Goal: Task Accomplishment & Management: Complete application form

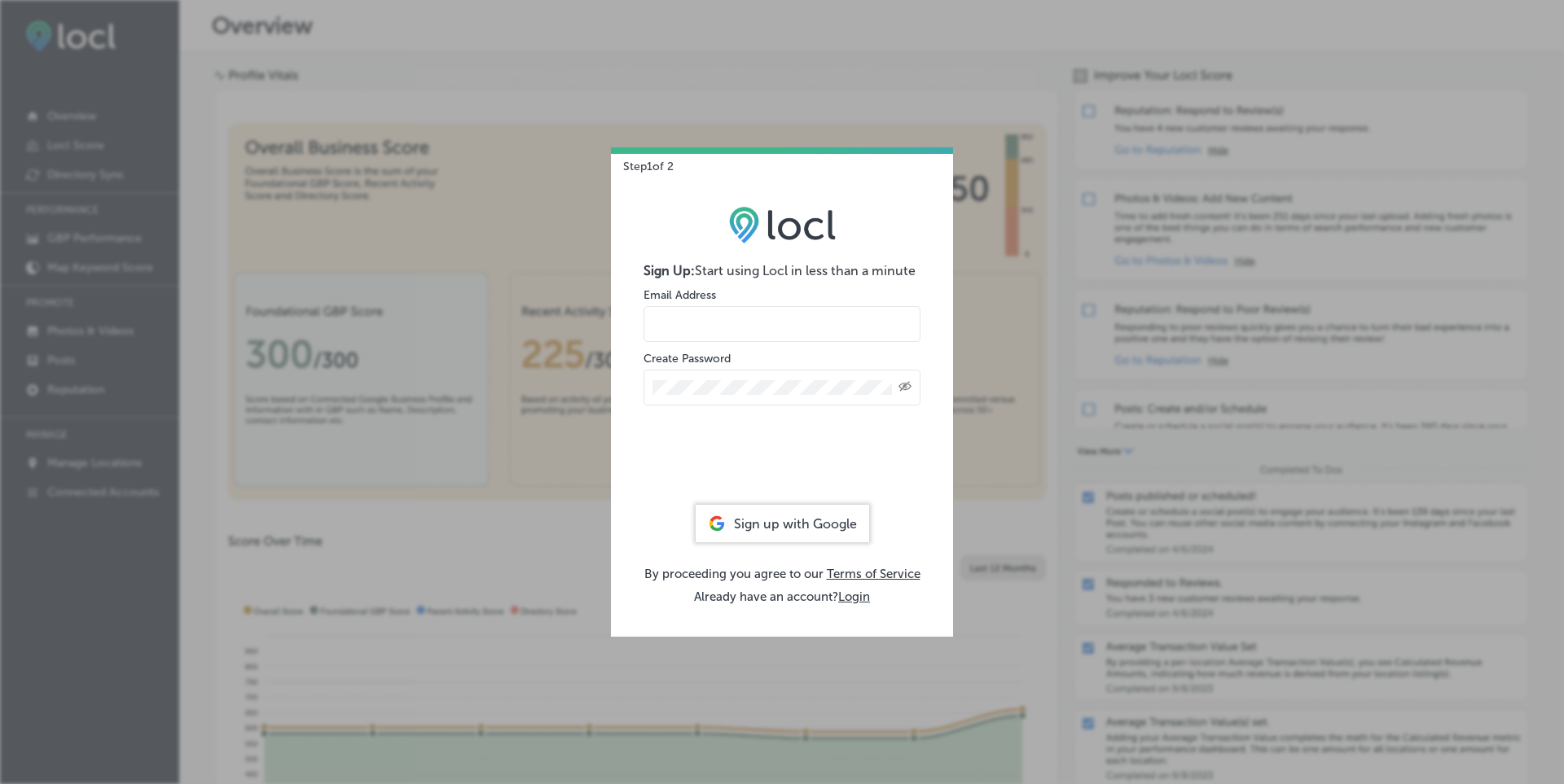
click at [855, 324] on input "email" at bounding box center [782, 323] width 277 height 36
type input "[EMAIL_ADDRESS][DOMAIN_NAME]"
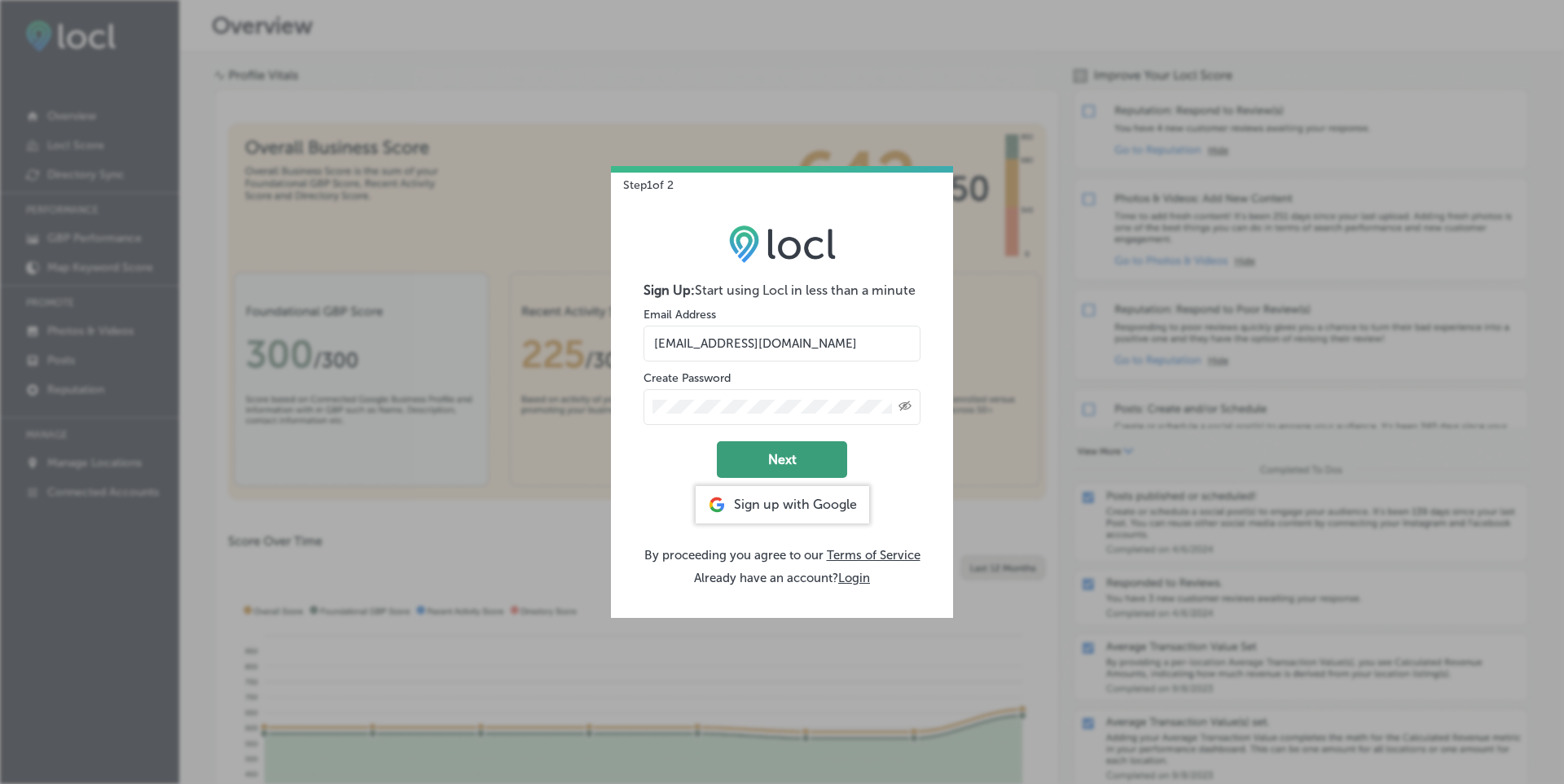
click at [754, 450] on button "Next" at bounding box center [782, 460] width 131 height 36
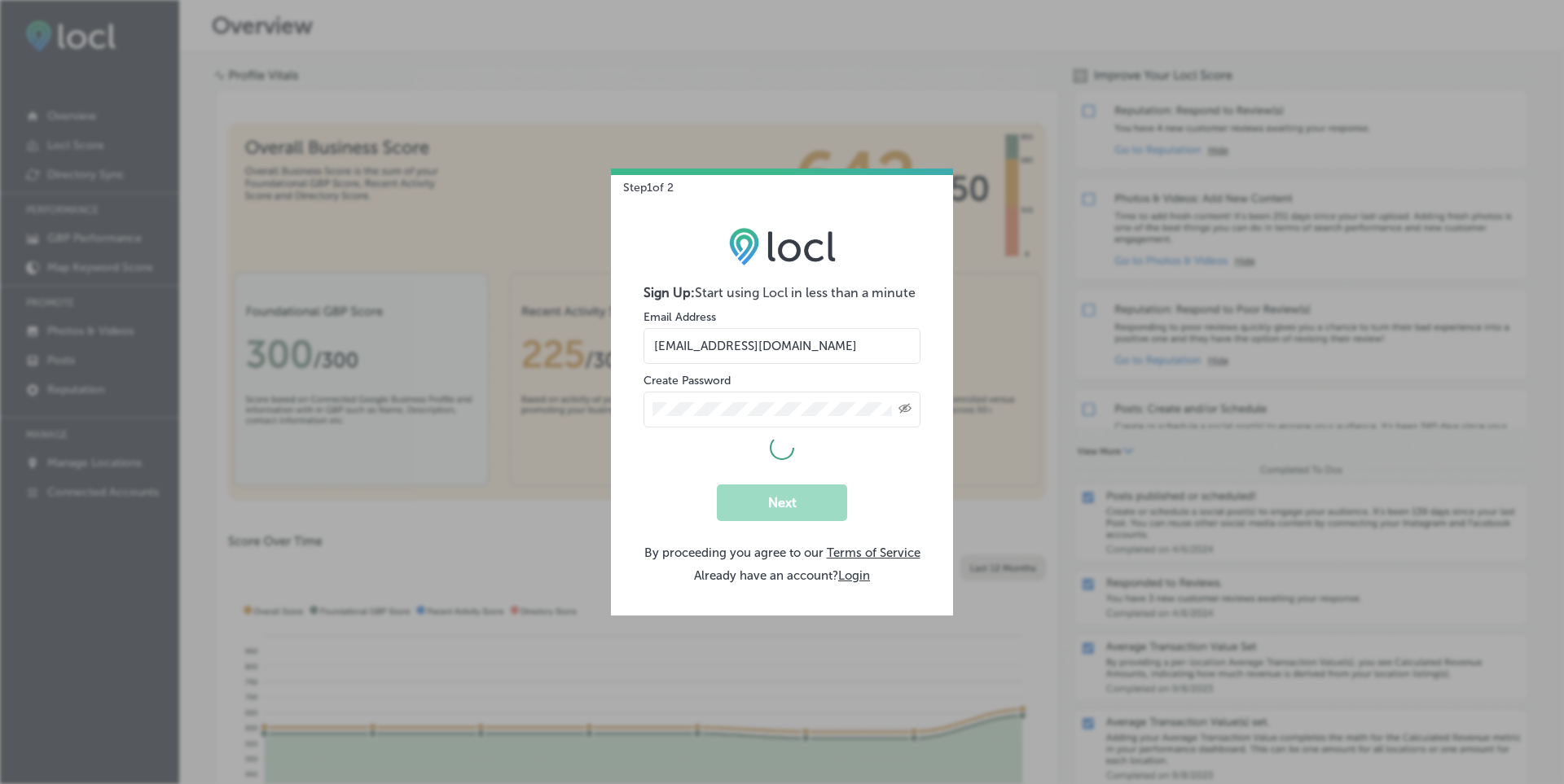
select select "US"
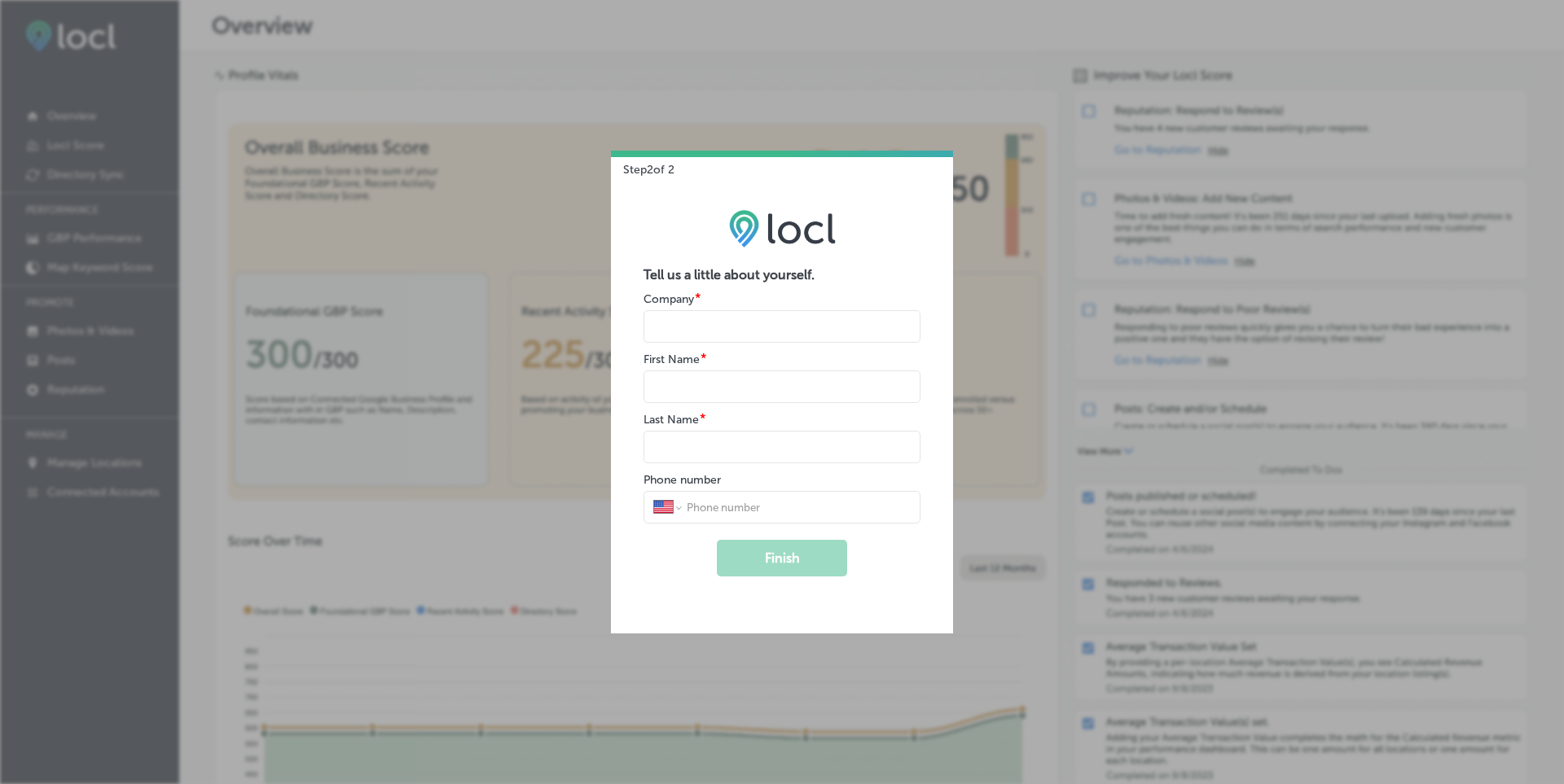
click at [712, 315] on input "name" at bounding box center [782, 326] width 277 height 33
type input "Booking Master"
type input "[PERSON_NAME]"
select select "IN"
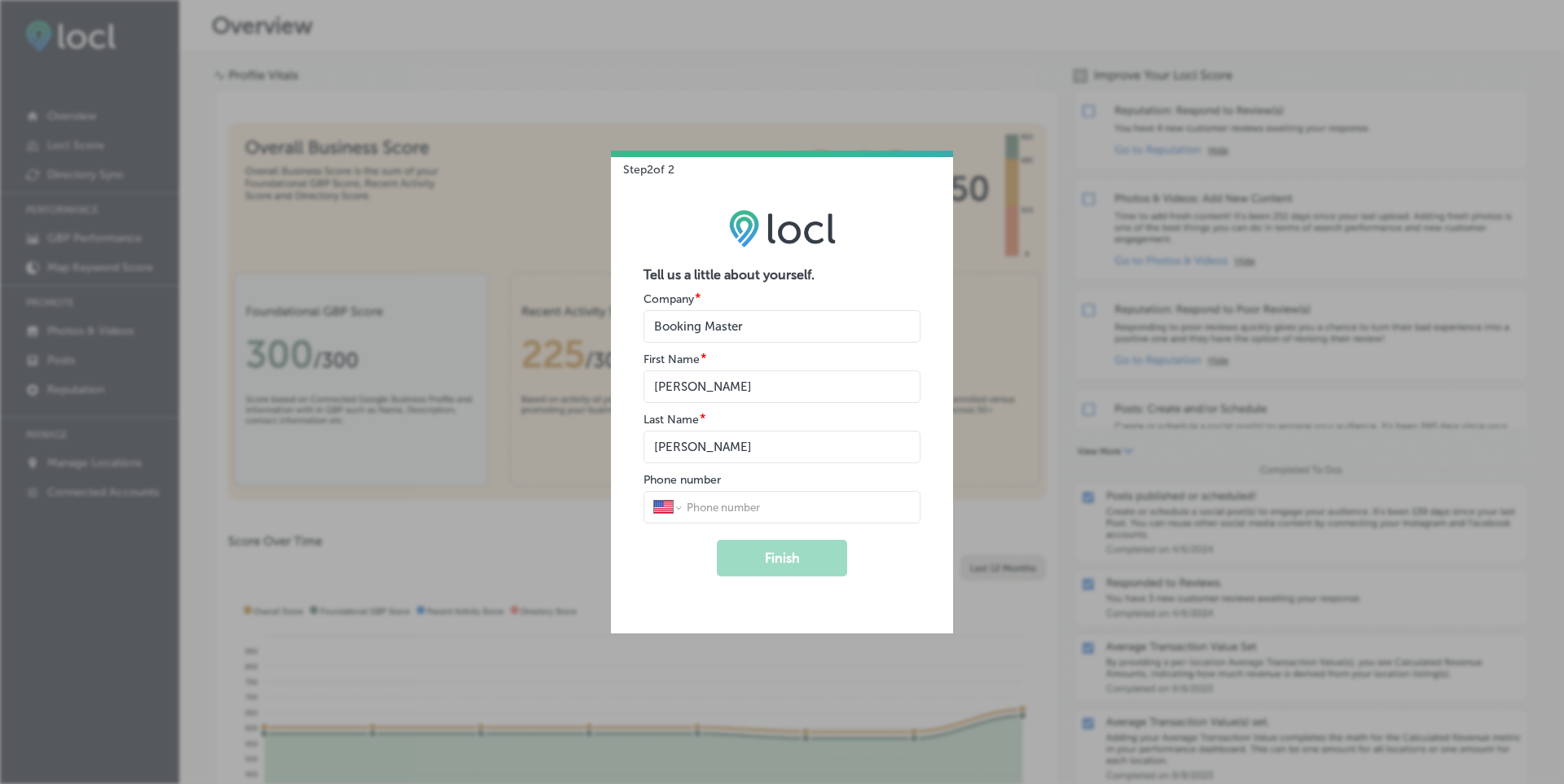
type input "092309 94738"
click at [705, 324] on input "name" at bounding box center [782, 326] width 277 height 33
type input "BookingMaster"
click at [702, 380] on input "name" at bounding box center [782, 387] width 277 height 33
type input "Booking"
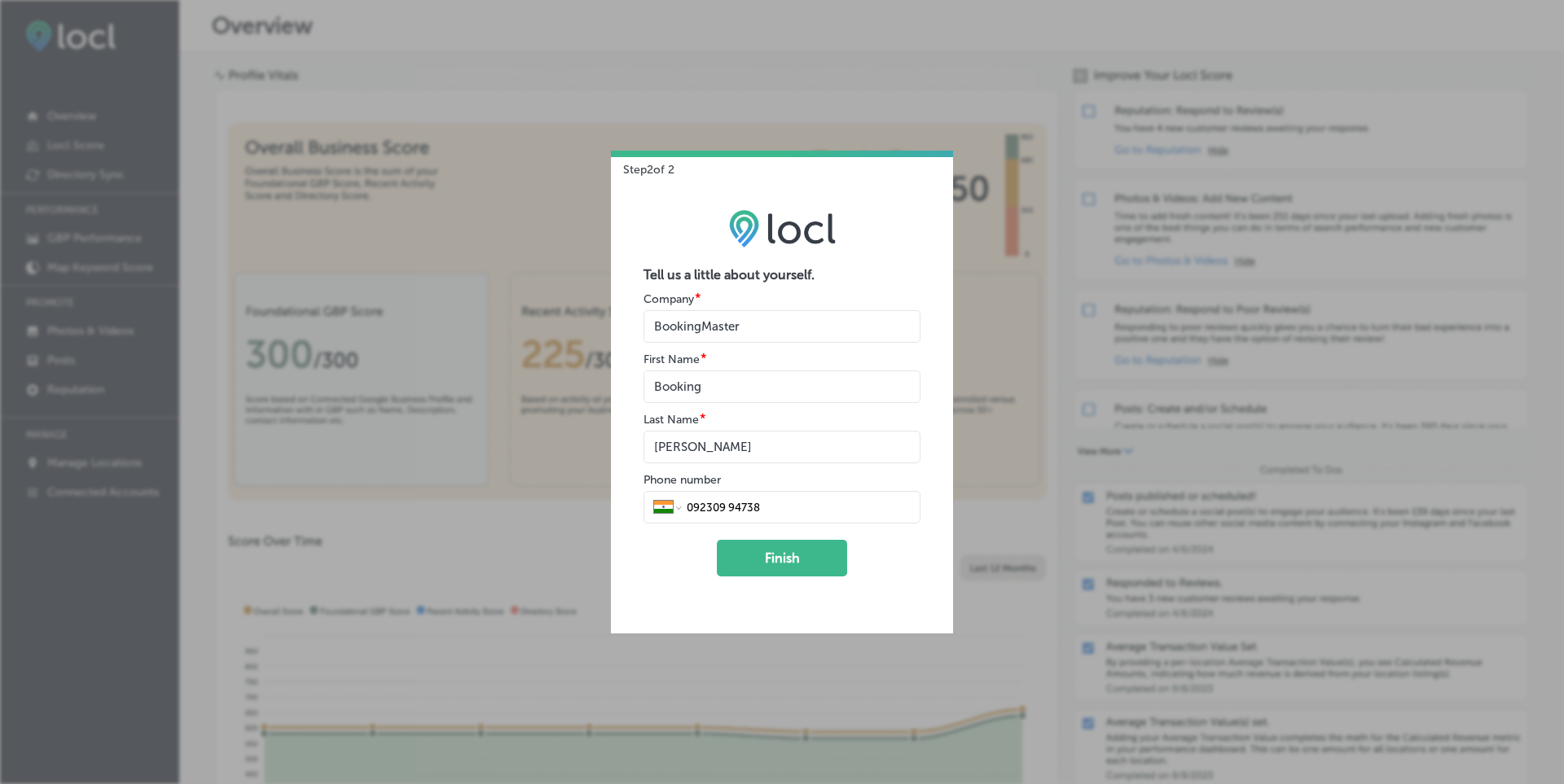
click at [712, 466] on form "Tell us a little about yourself. Company * First Name * Last Name * Phone numbe…" at bounding box center [782, 421] width 277 height 309
click at [712, 463] on form "Tell us a little about yourself. Company * First Name * Last Name * Phone numbe…" at bounding box center [782, 421] width 277 height 309
click at [711, 447] on input "name" at bounding box center [782, 447] width 277 height 33
type input "Master"
click at [693, 507] on input "092309 94738" at bounding box center [798, 507] width 226 height 14
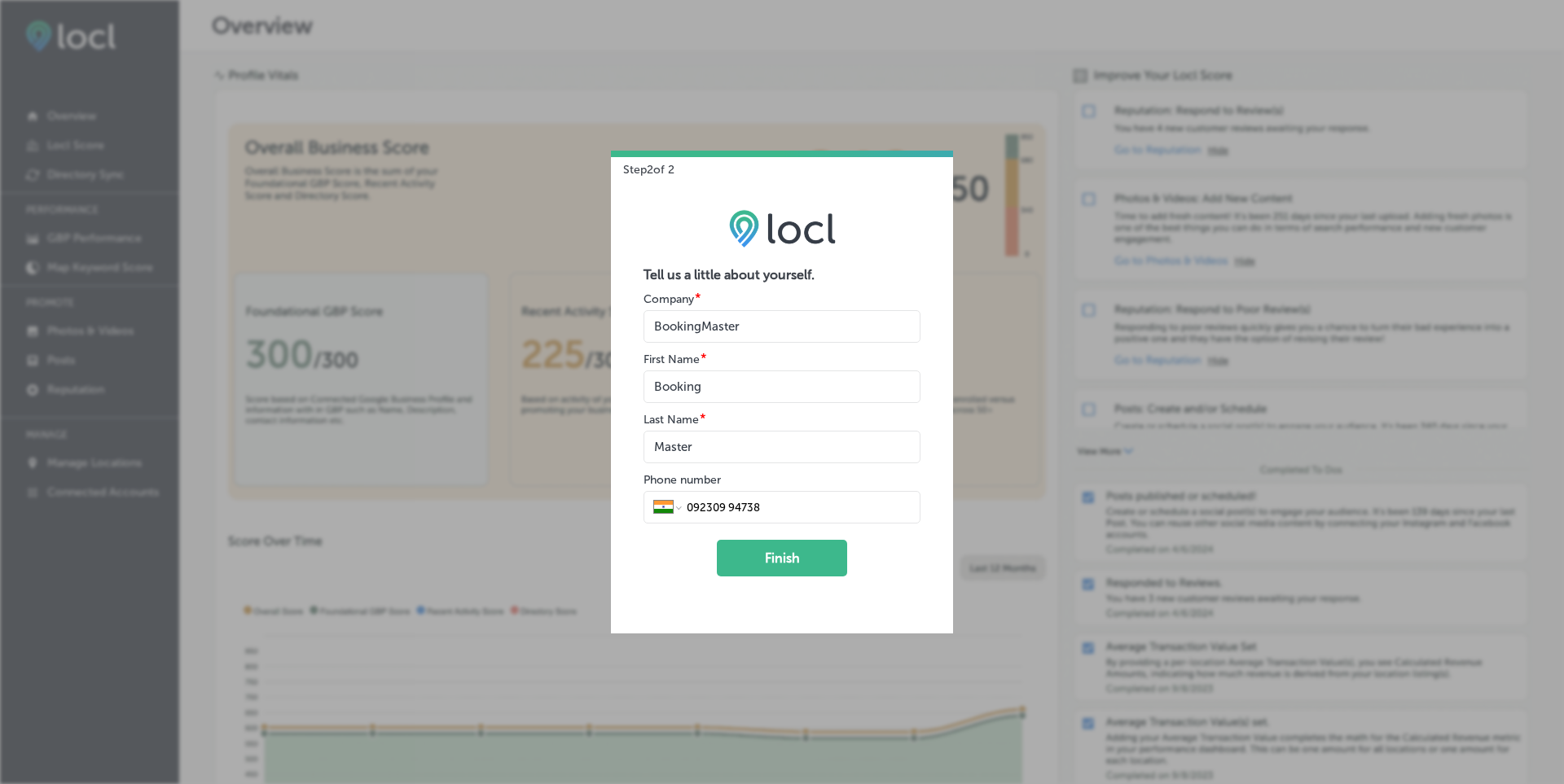
type input "92309 94738"
click at [799, 488] on div "Phone number International [GEOGRAPHIC_DATA] [GEOGRAPHIC_DATA] [GEOGRAPHIC_DATA…" at bounding box center [782, 497] width 277 height 52
click at [768, 559] on button "Finish" at bounding box center [782, 558] width 131 height 36
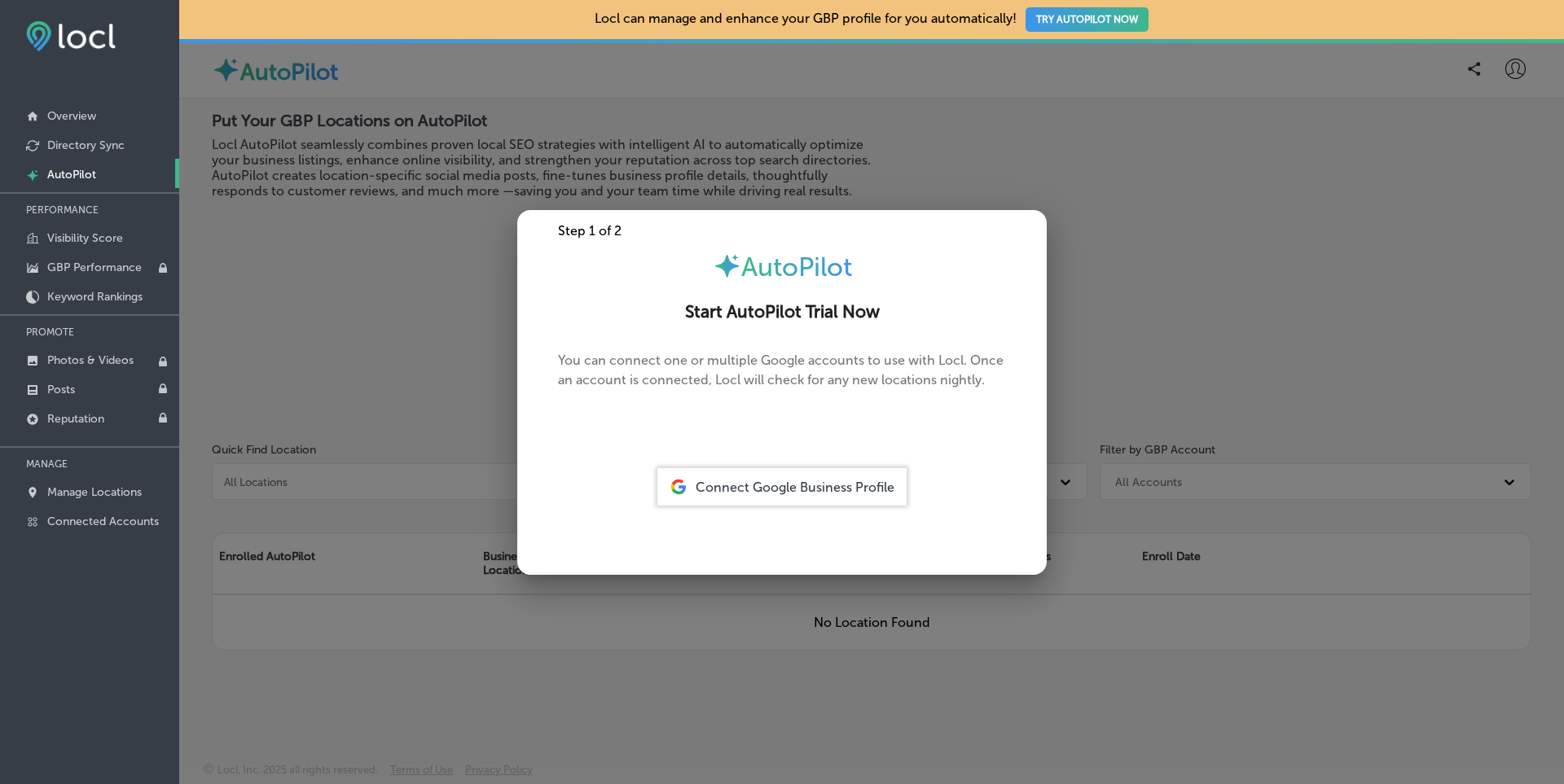
click at [776, 599] on div at bounding box center [782, 392] width 1564 height 784
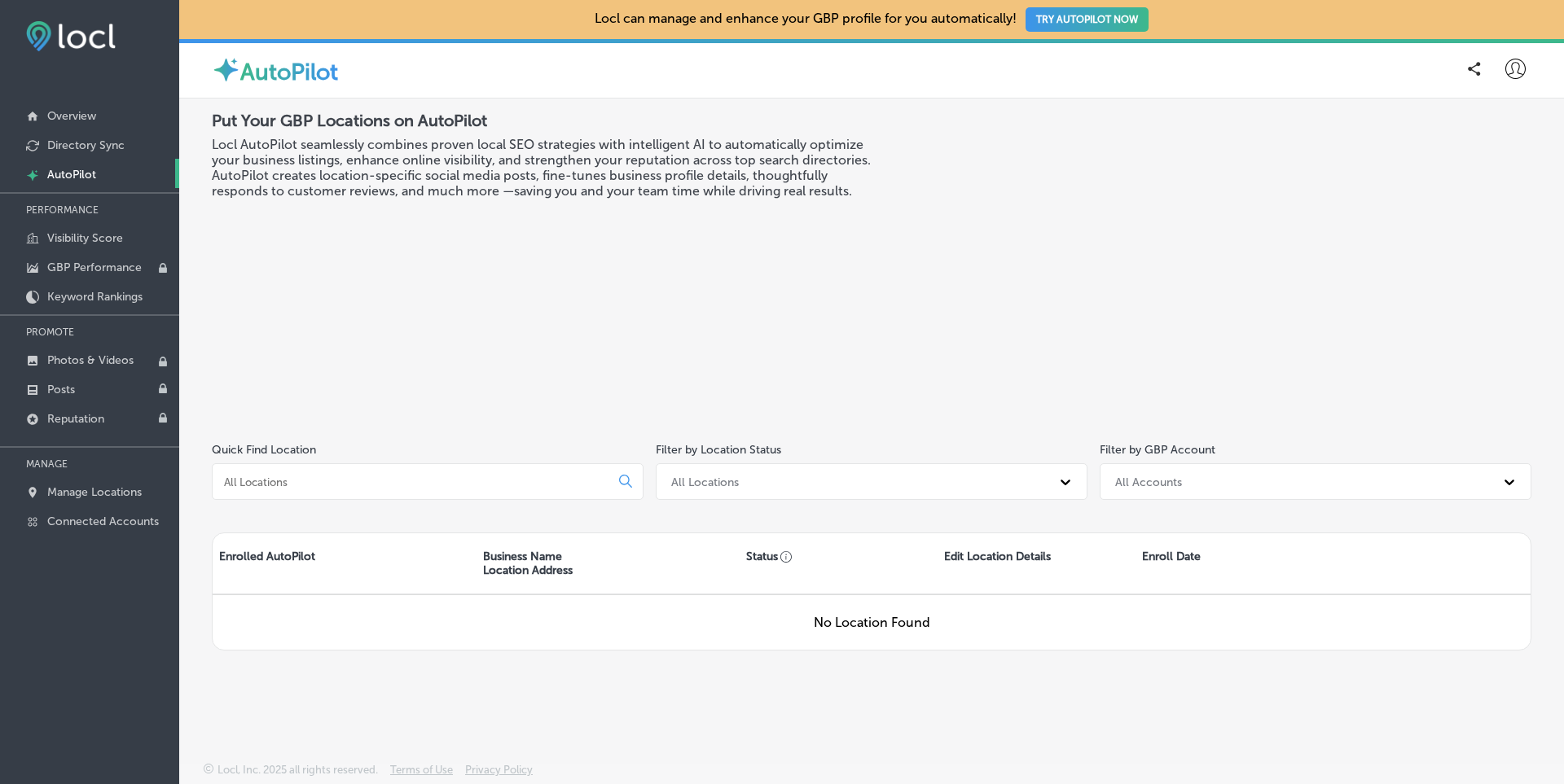
click at [1511, 70] on icon at bounding box center [1515, 68] width 20 height 20
click at [1489, 121] on p "My Account" at bounding box center [1492, 127] width 73 height 19
select select "IN"
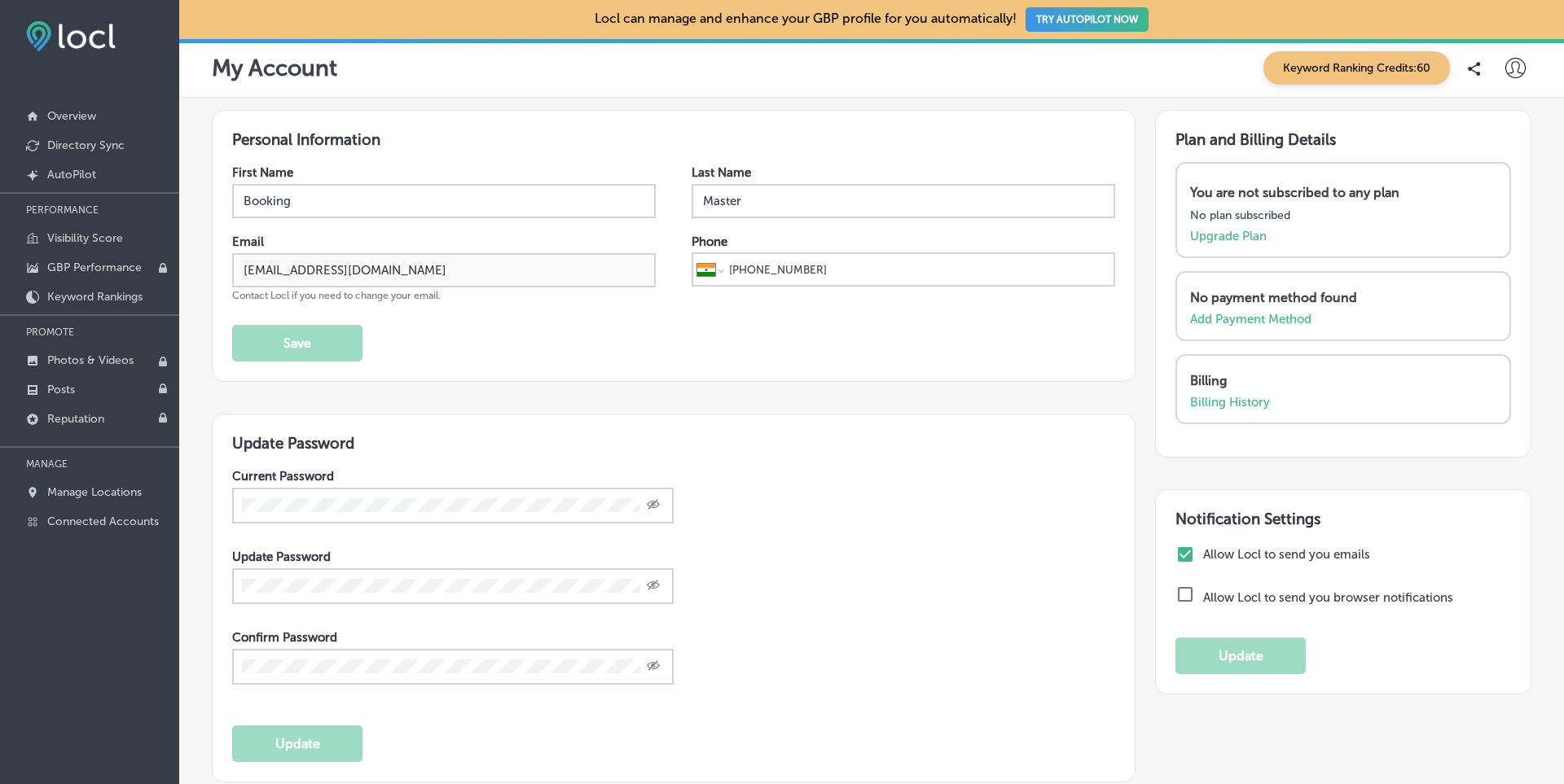
click at [1024, 100] on div "Personal Information First Name Booking Last Name Master Email [EMAIL_ADDRESS][…" at bounding box center [872, 462] width 1384 height 728
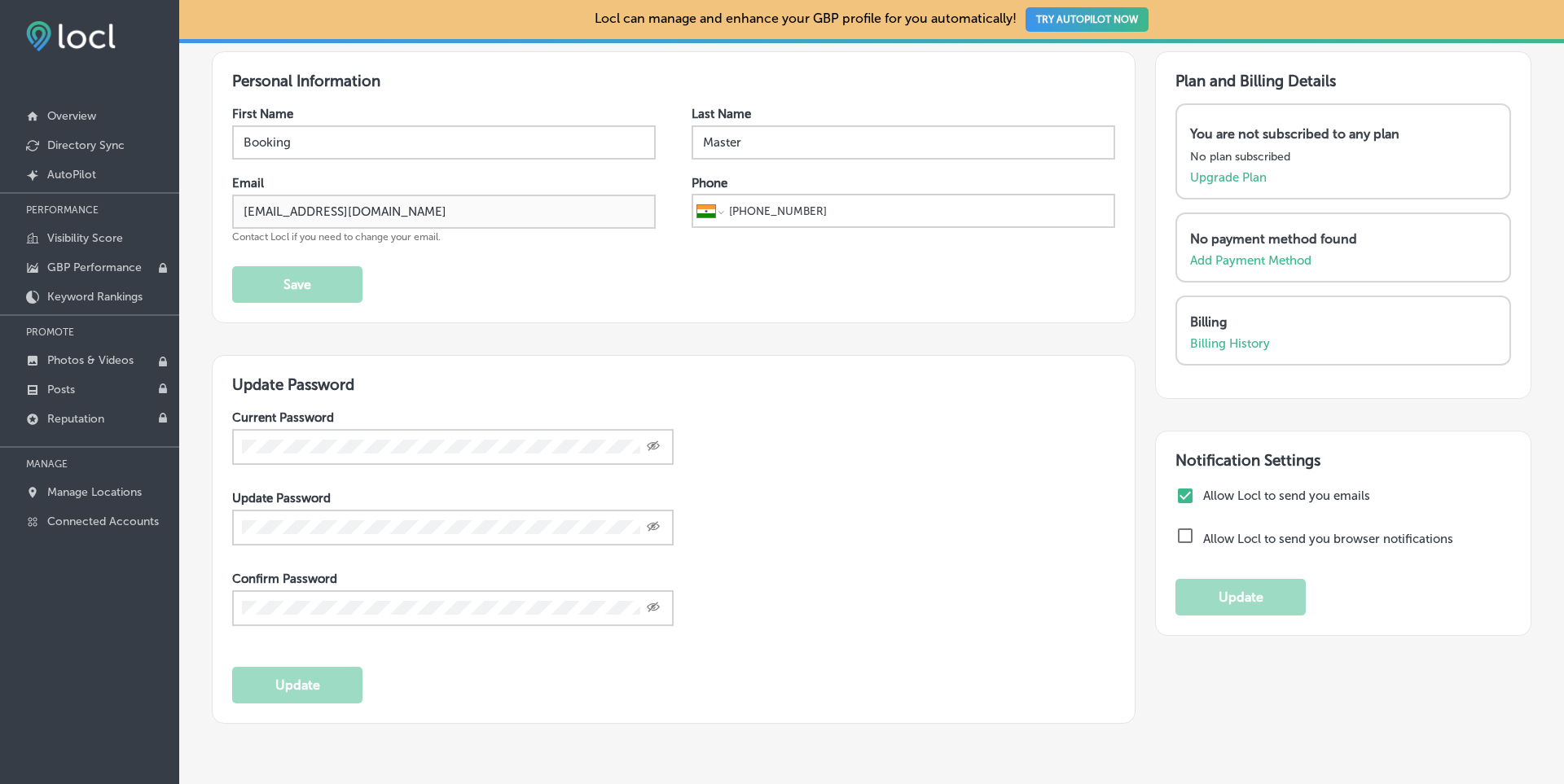
scroll to position [140, 0]
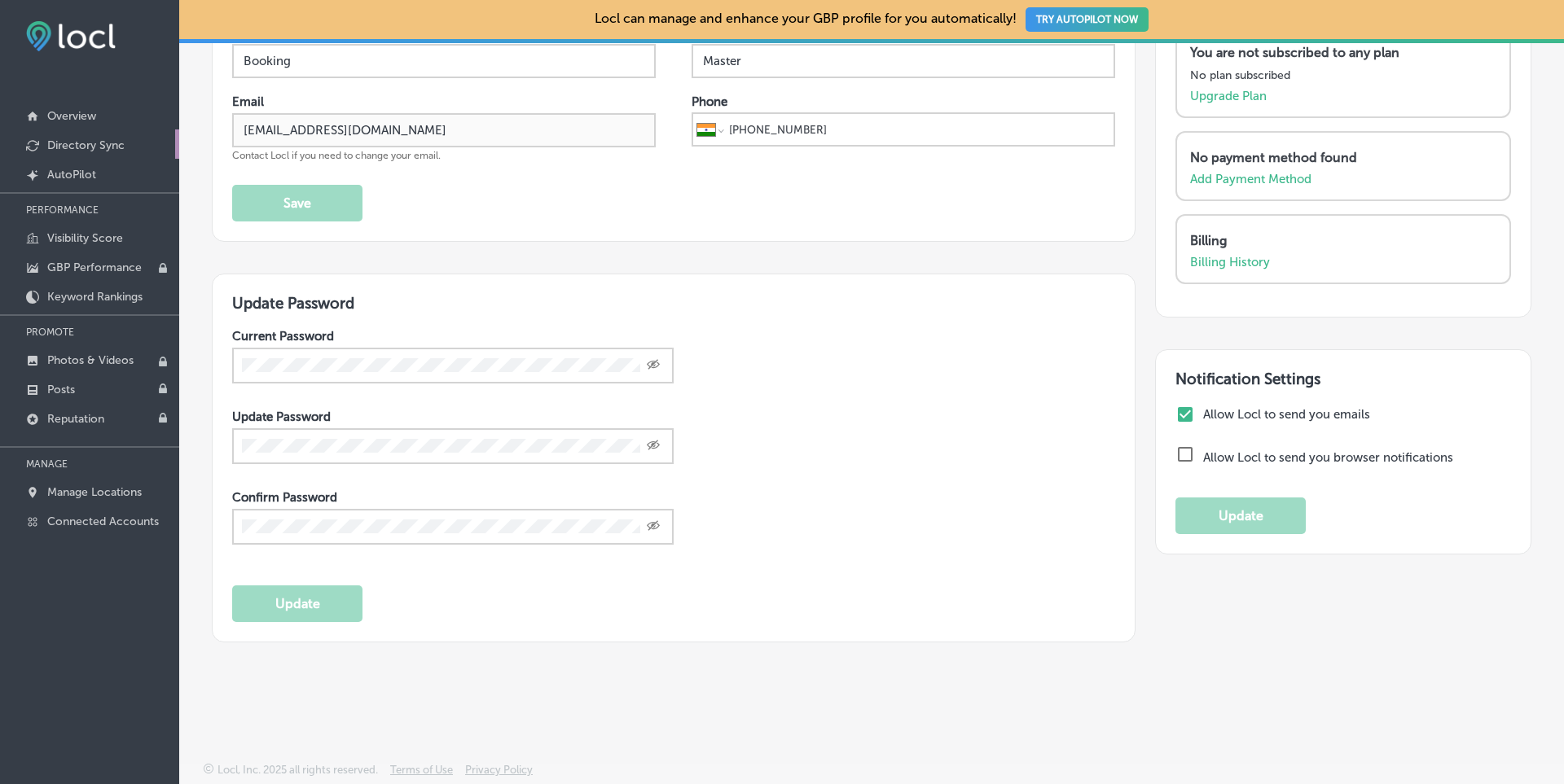
click at [88, 135] on link "Directory Sync" at bounding box center [89, 144] width 180 height 30
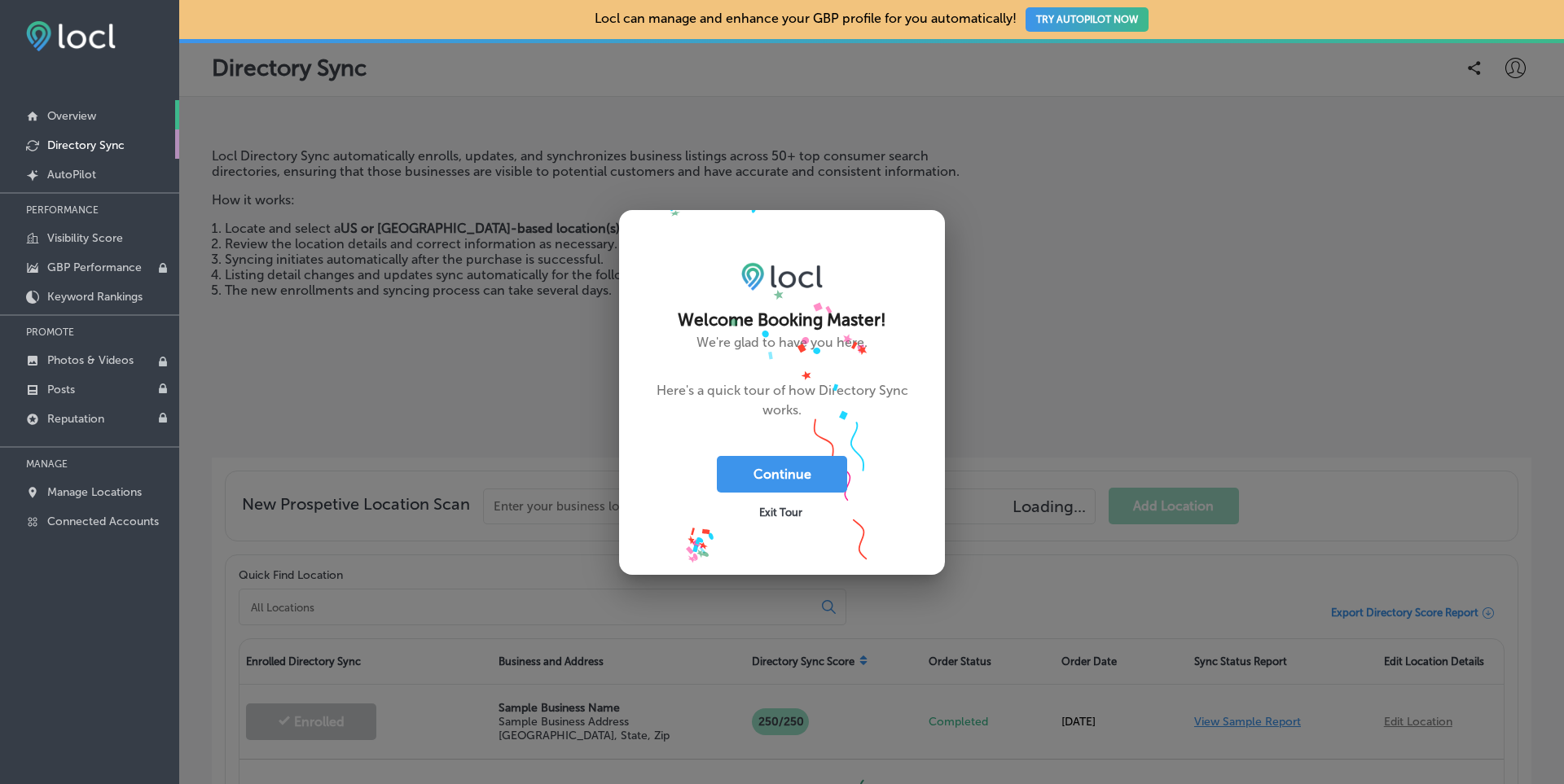
click at [88, 107] on link "Overview" at bounding box center [89, 114] width 180 height 30
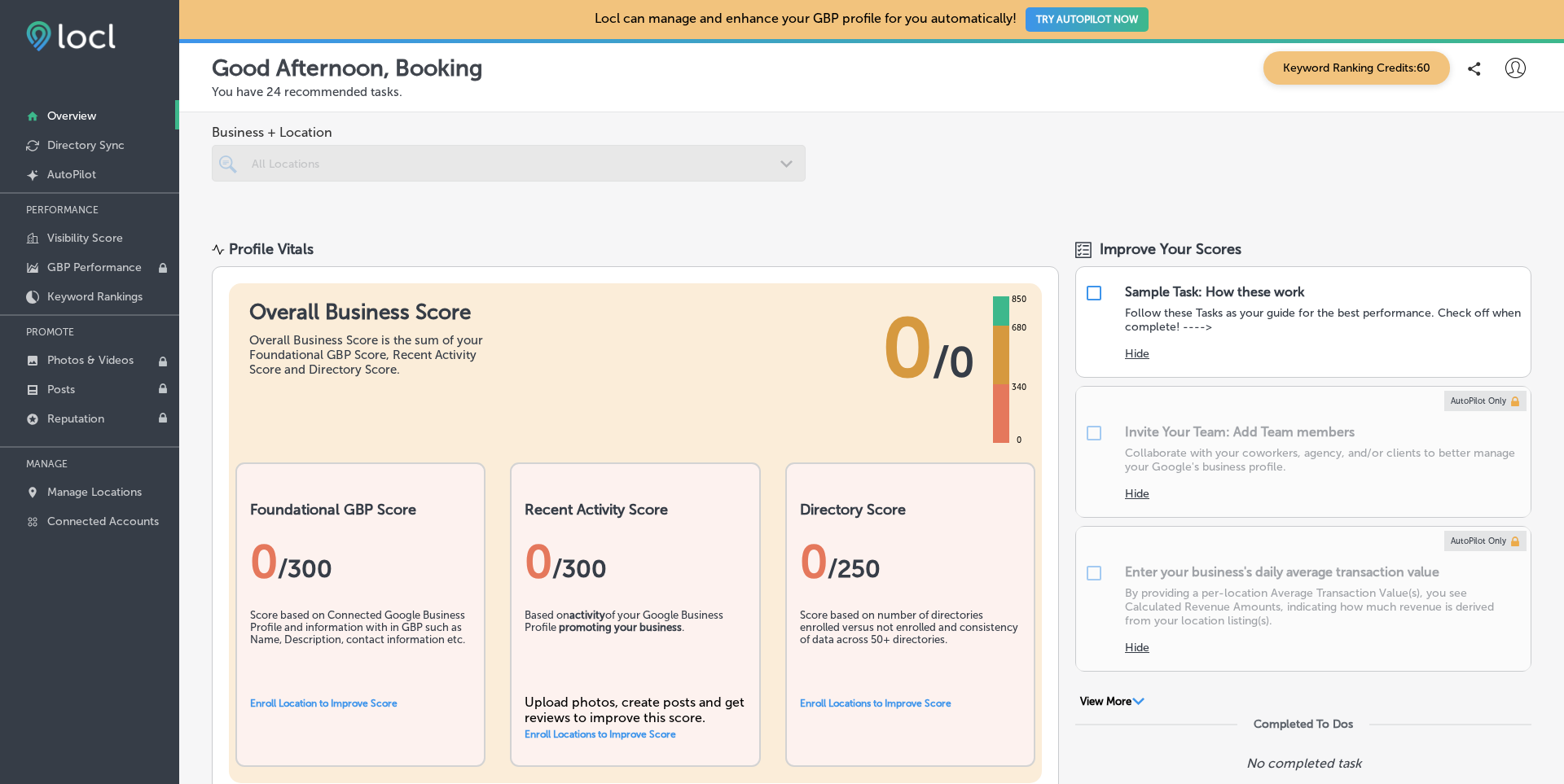
click at [1514, 59] on div at bounding box center [1515, 68] width 33 height 33
click at [1349, 197] on div at bounding box center [782, 392] width 1564 height 784
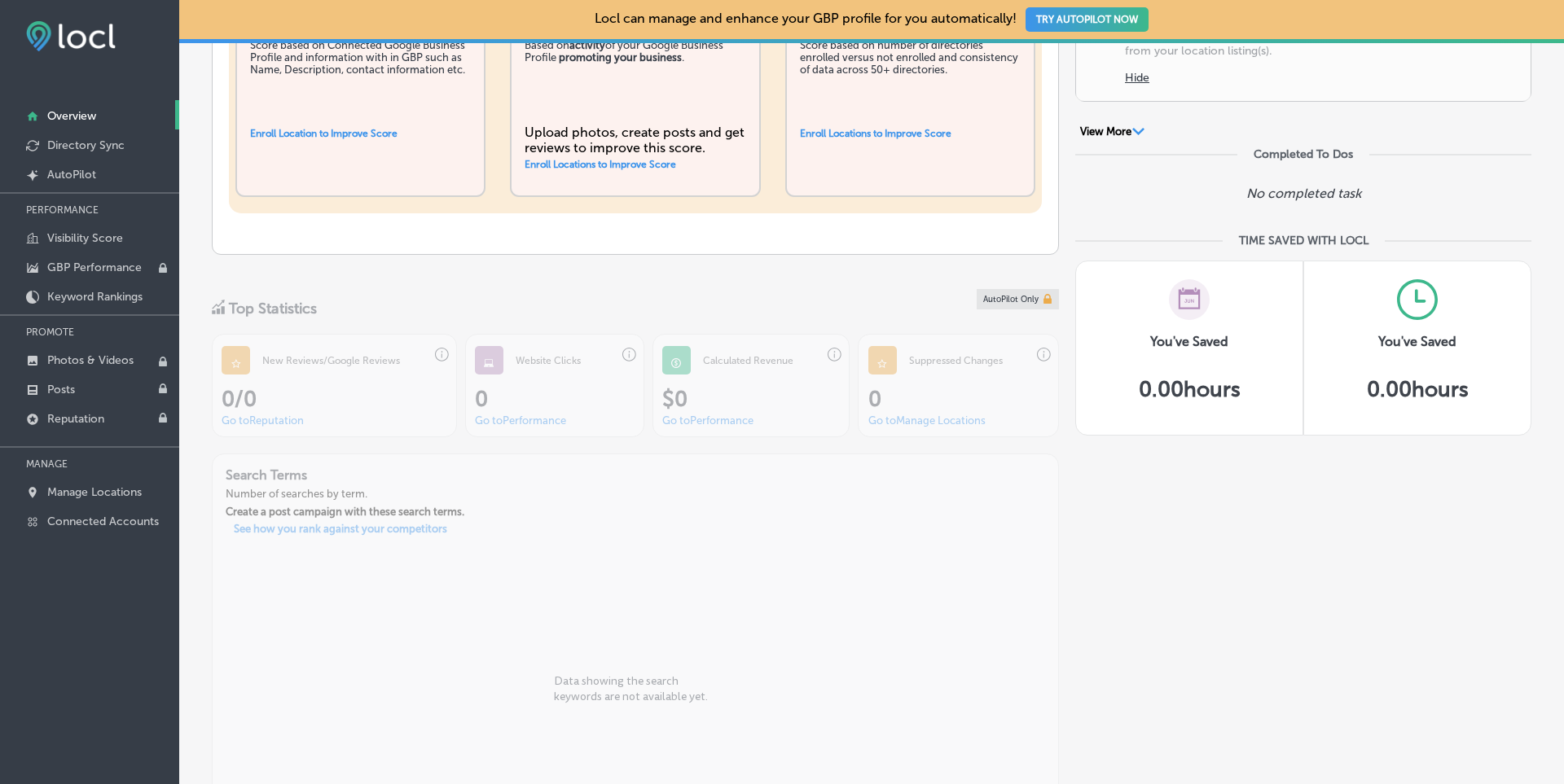
scroll to position [755, 0]
